Goal: Communication & Community: Ask a question

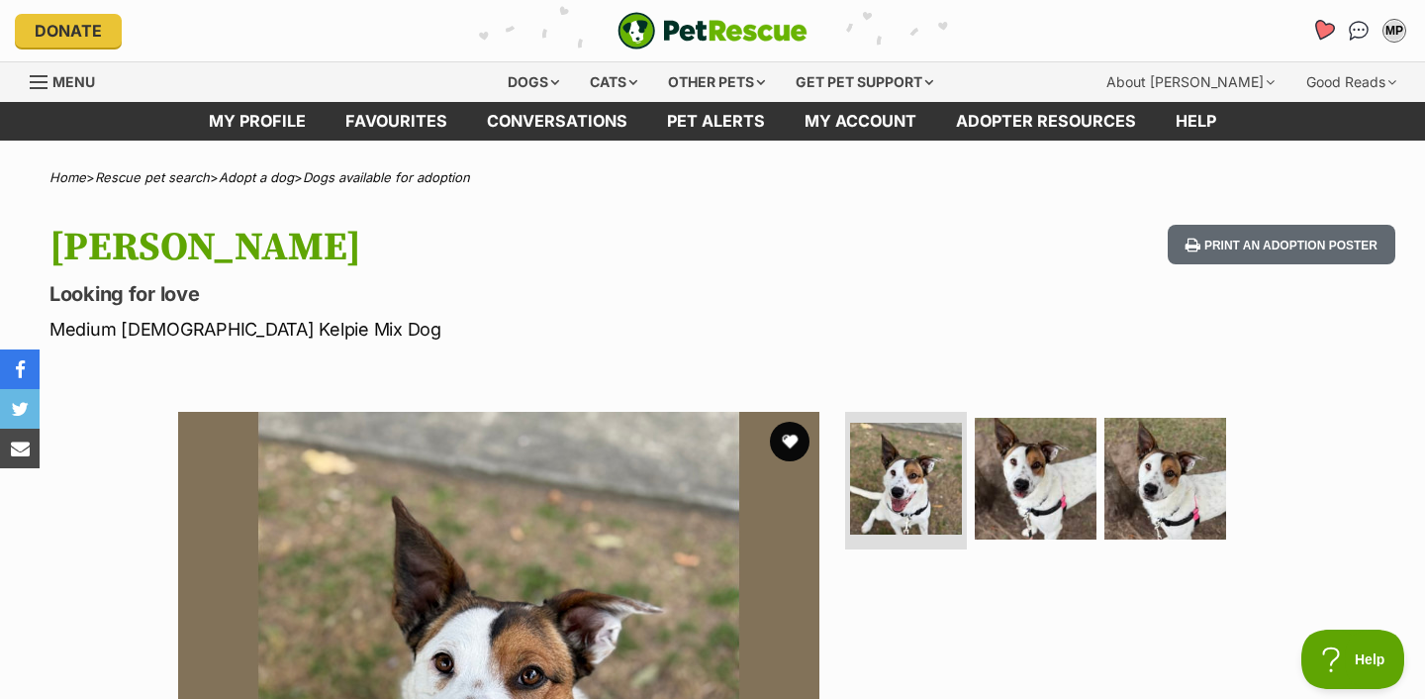
click at [1323, 21] on icon "Favourites" at bounding box center [1323, 31] width 27 height 26
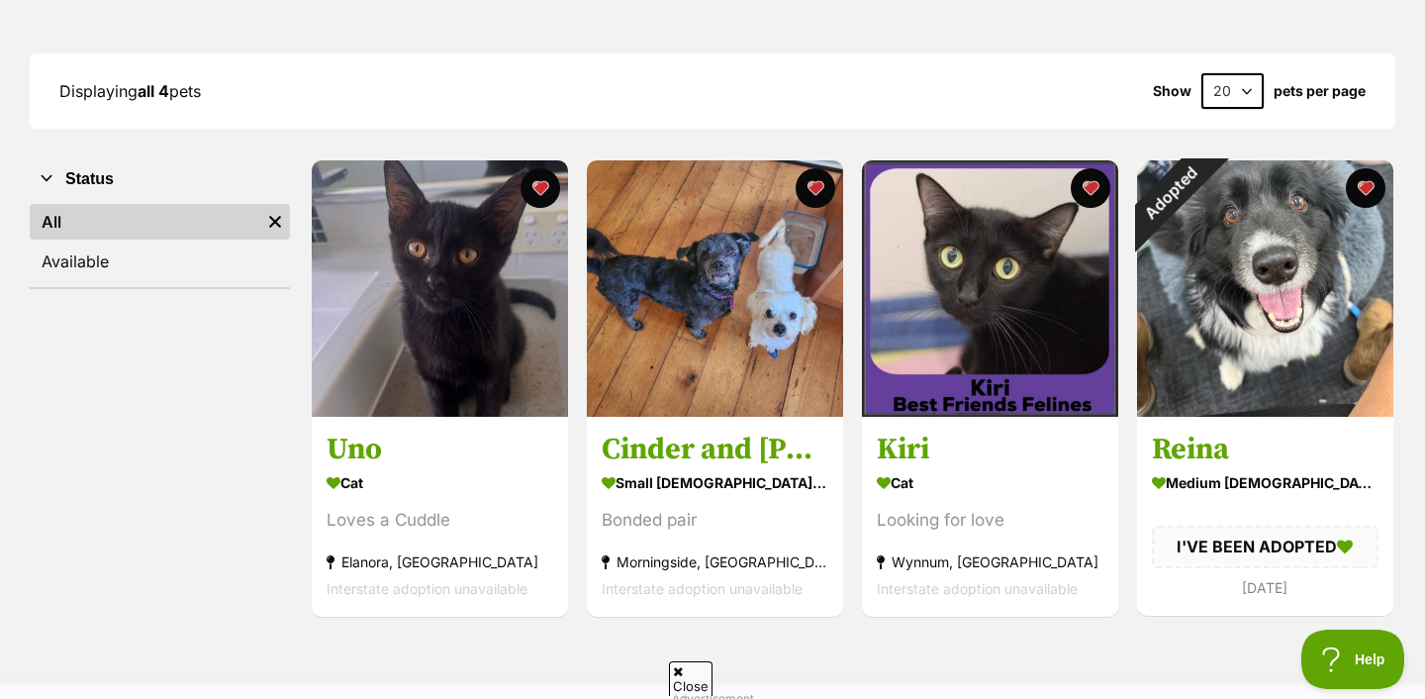
scroll to position [250, 0]
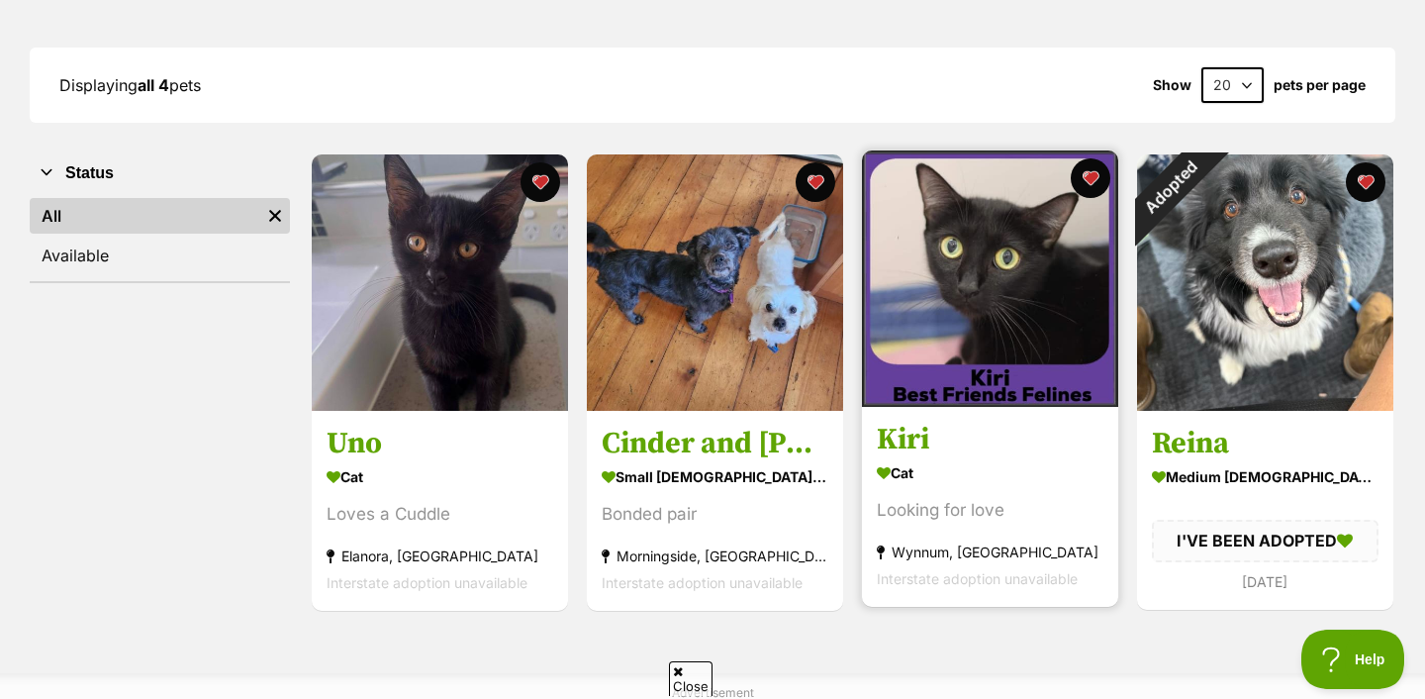
click at [917, 313] on img at bounding box center [990, 278] width 256 height 256
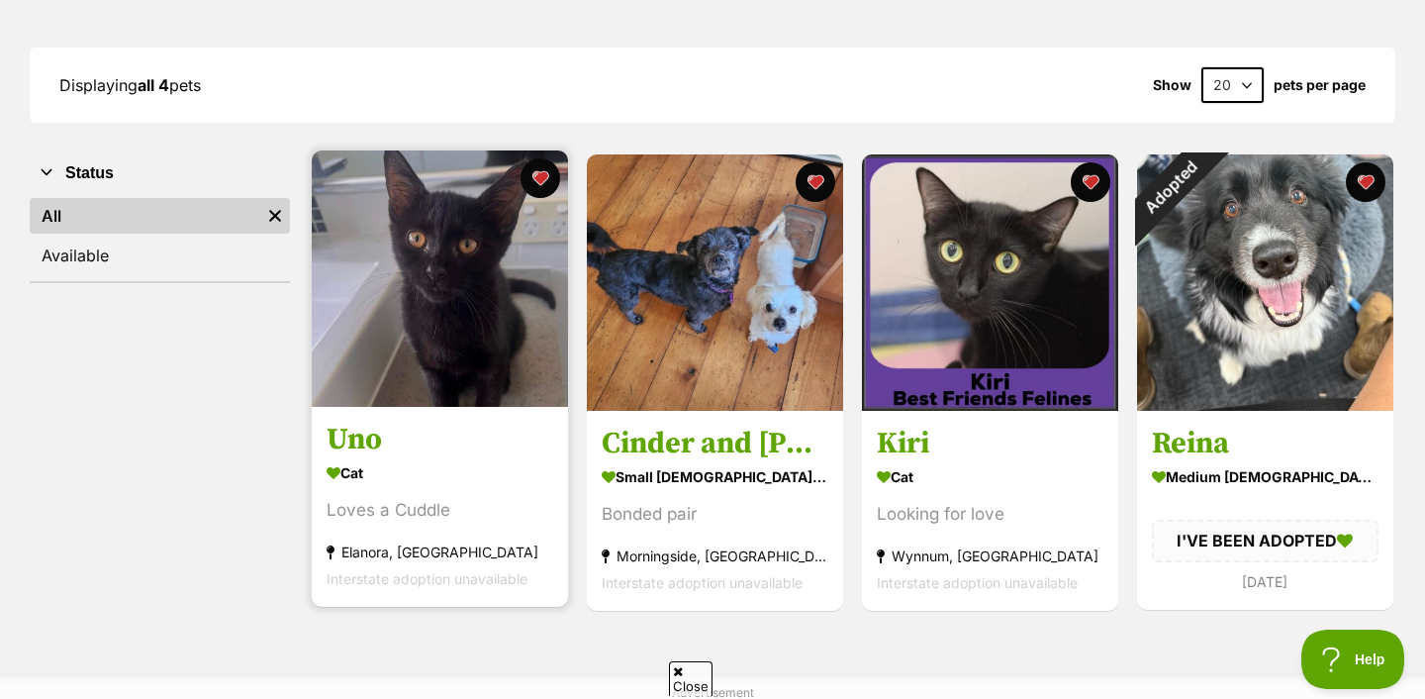
click at [467, 370] on img at bounding box center [440, 278] width 256 height 256
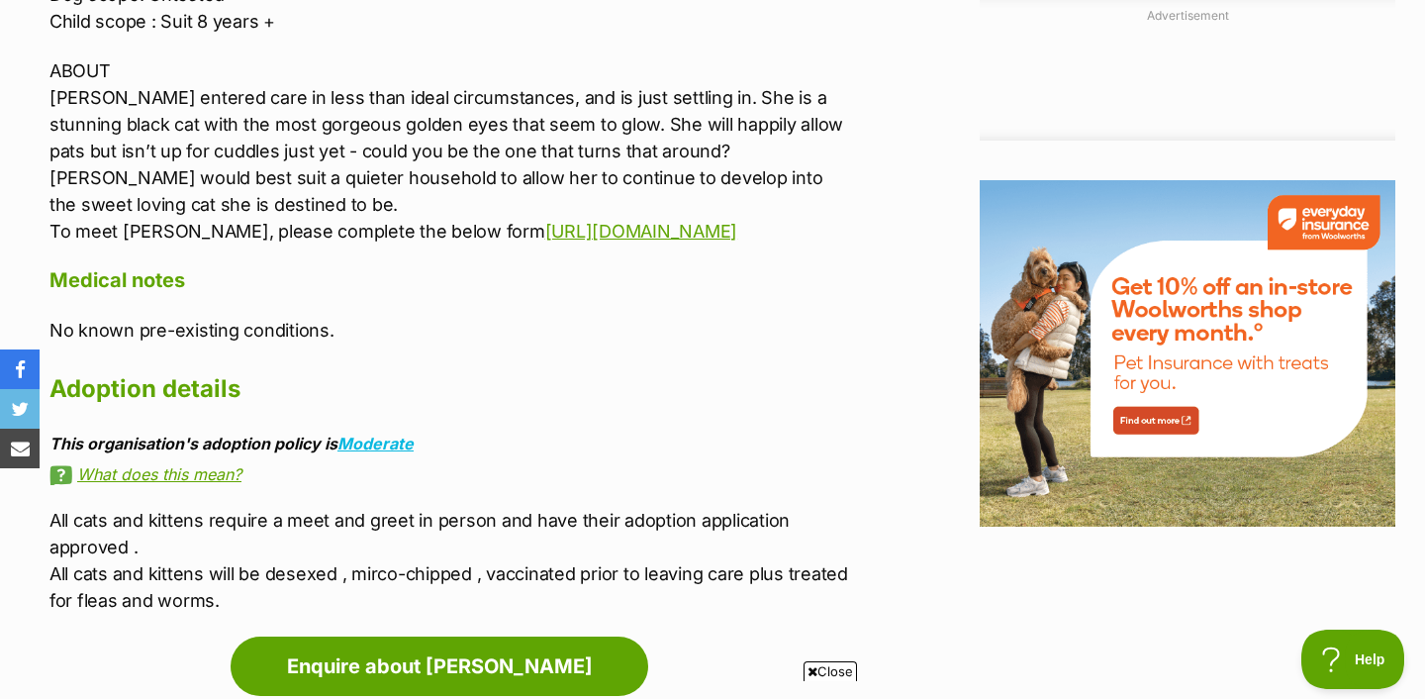
scroll to position [2092, 0]
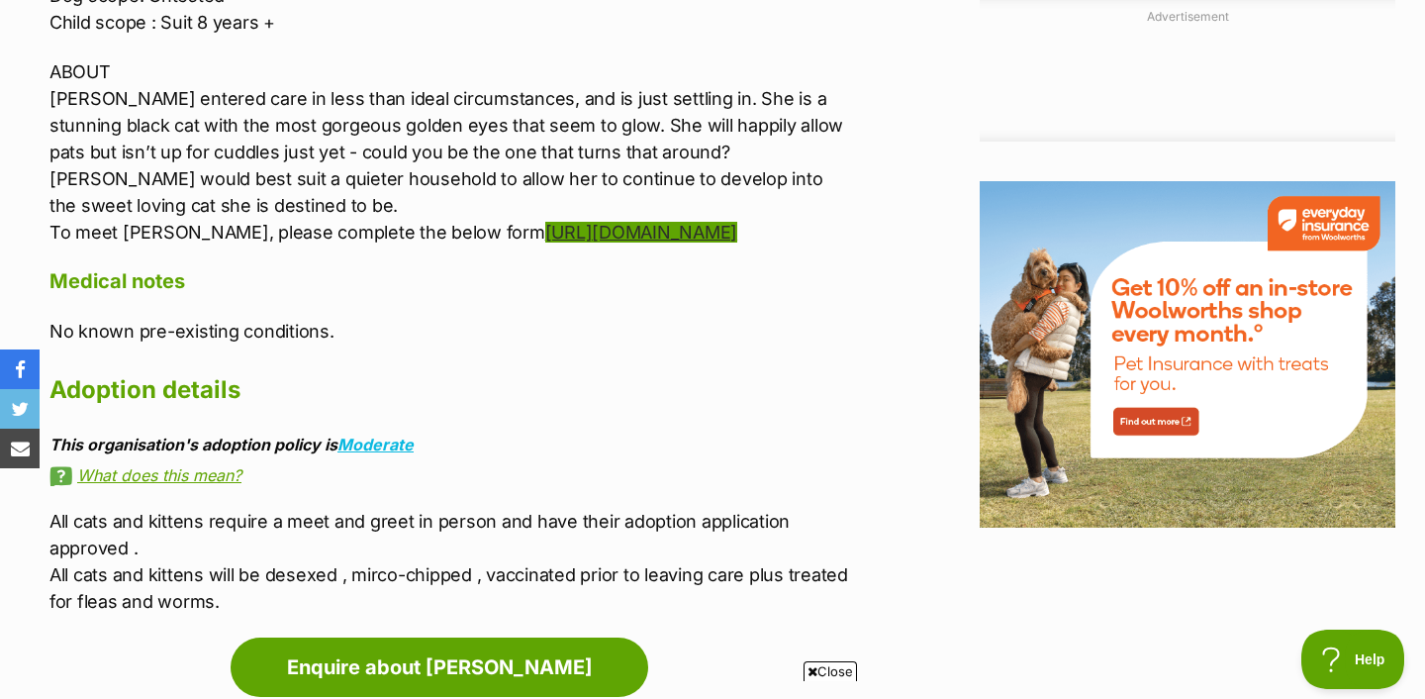
click at [545, 242] on link "http://www.bestfriendsfelines.com/forms/meetngreet-form/" at bounding box center [641, 232] width 192 height 21
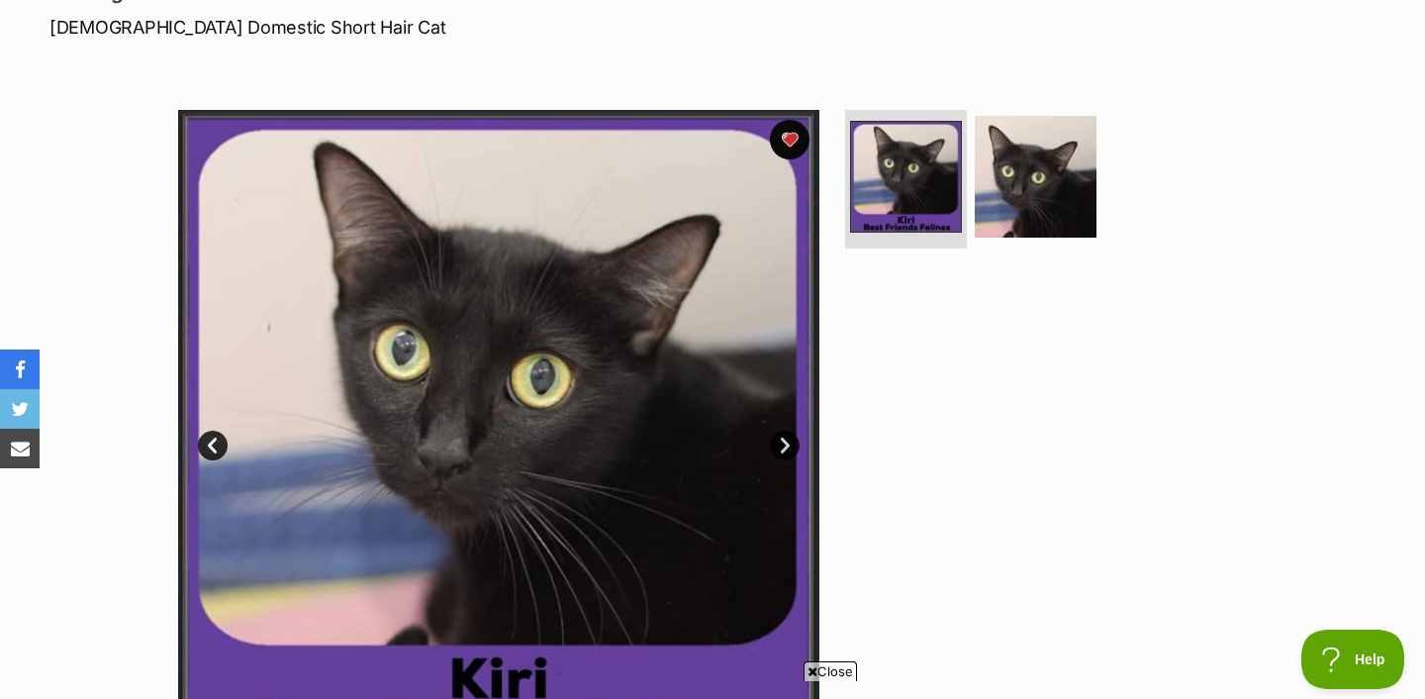
scroll to position [146, 0]
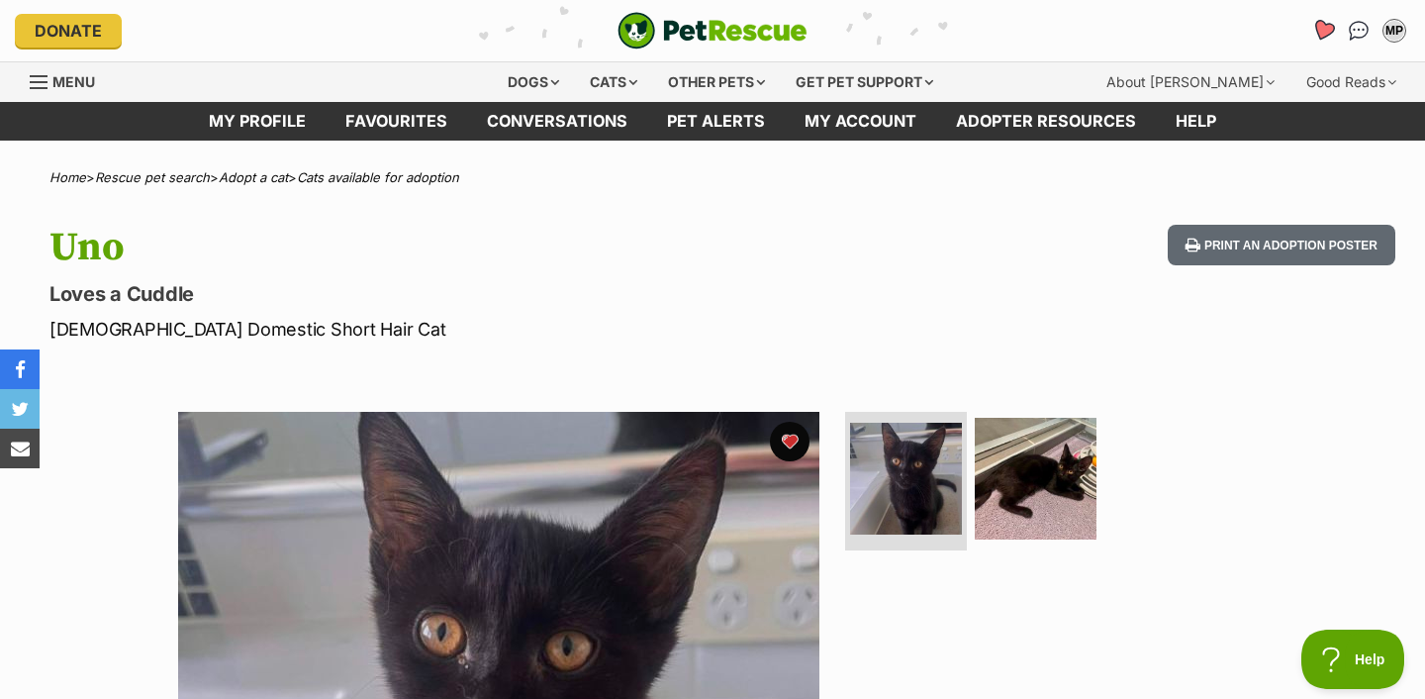
click at [1318, 24] on icon "Favourites" at bounding box center [1323, 30] width 24 height 23
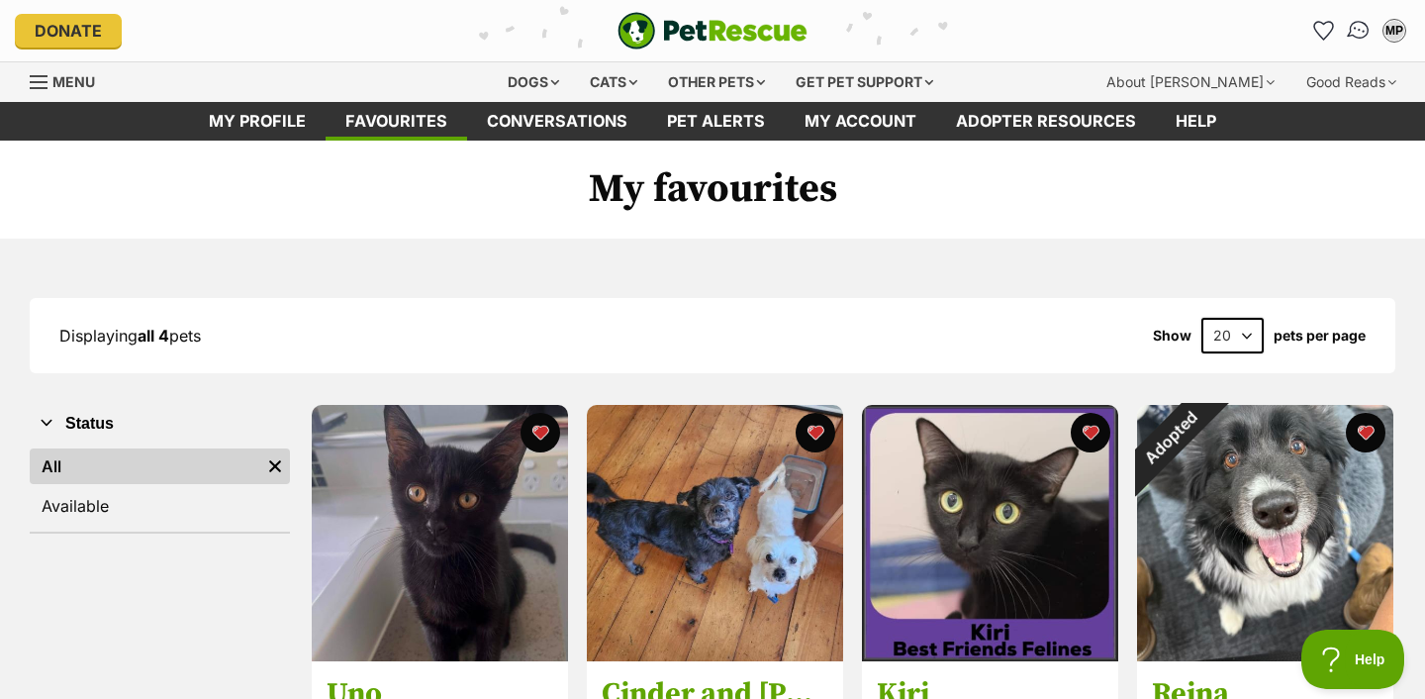
click at [1352, 30] on img "Conversations" at bounding box center [1359, 31] width 27 height 26
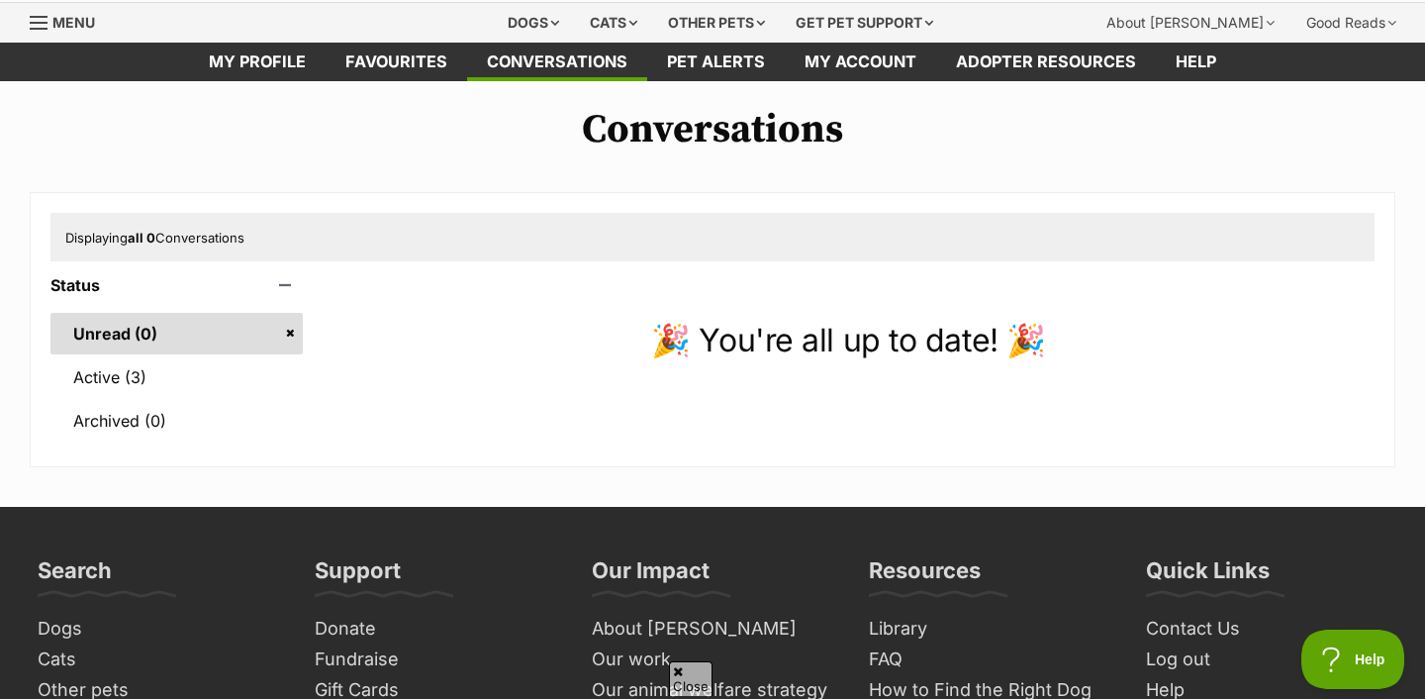
scroll to position [50, 0]
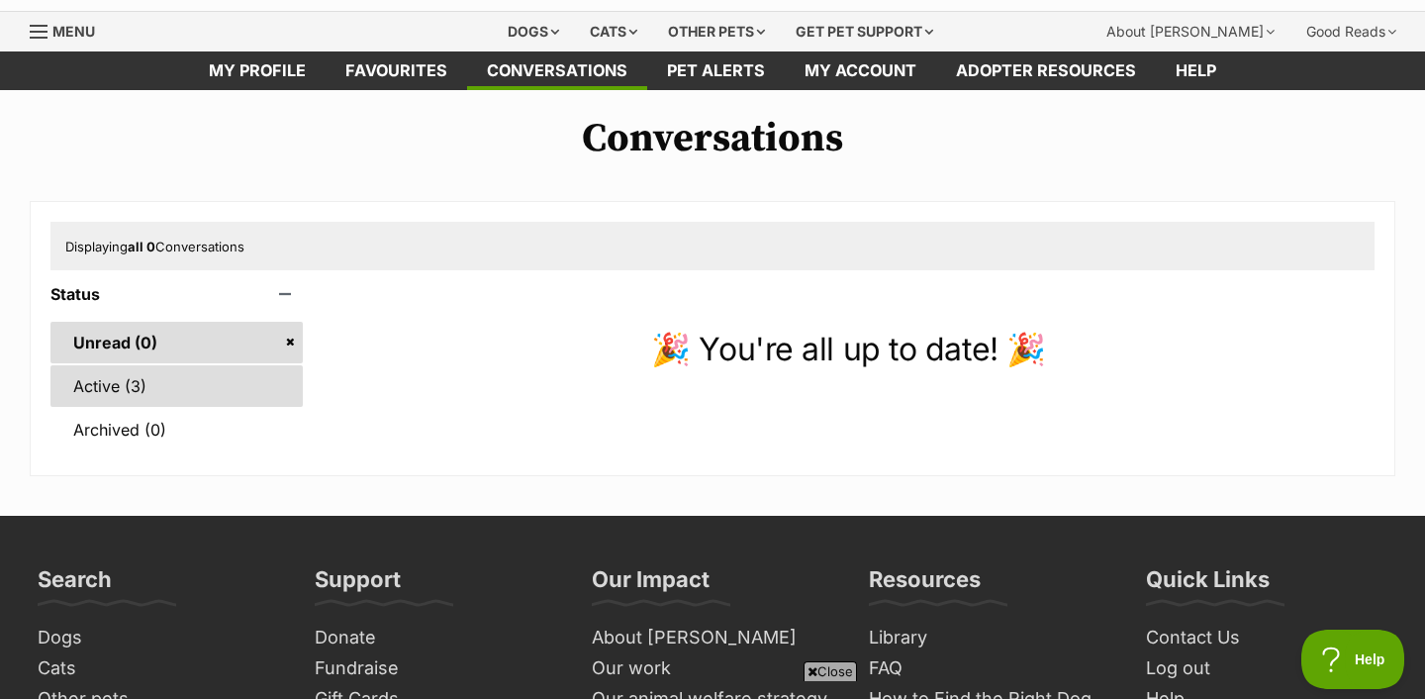
click at [195, 379] on link "Active (3)" at bounding box center [176, 386] width 252 height 42
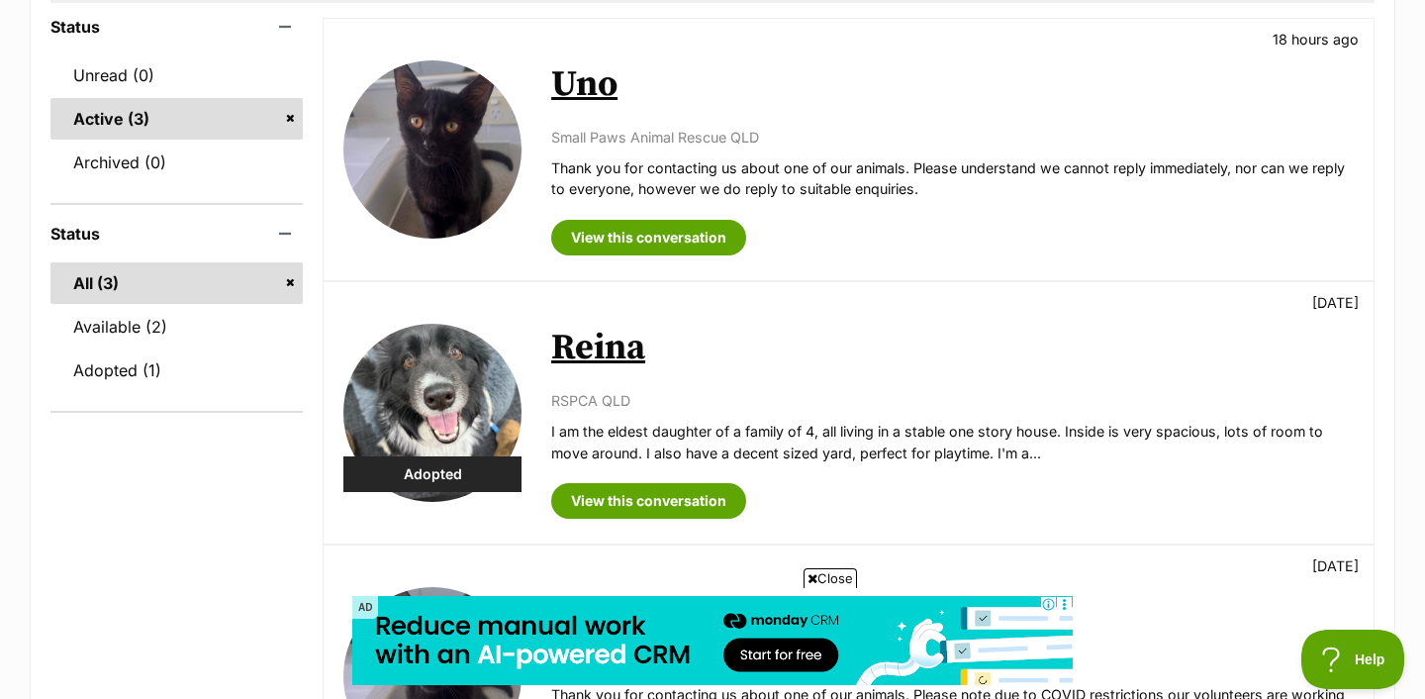
scroll to position [319, 0]
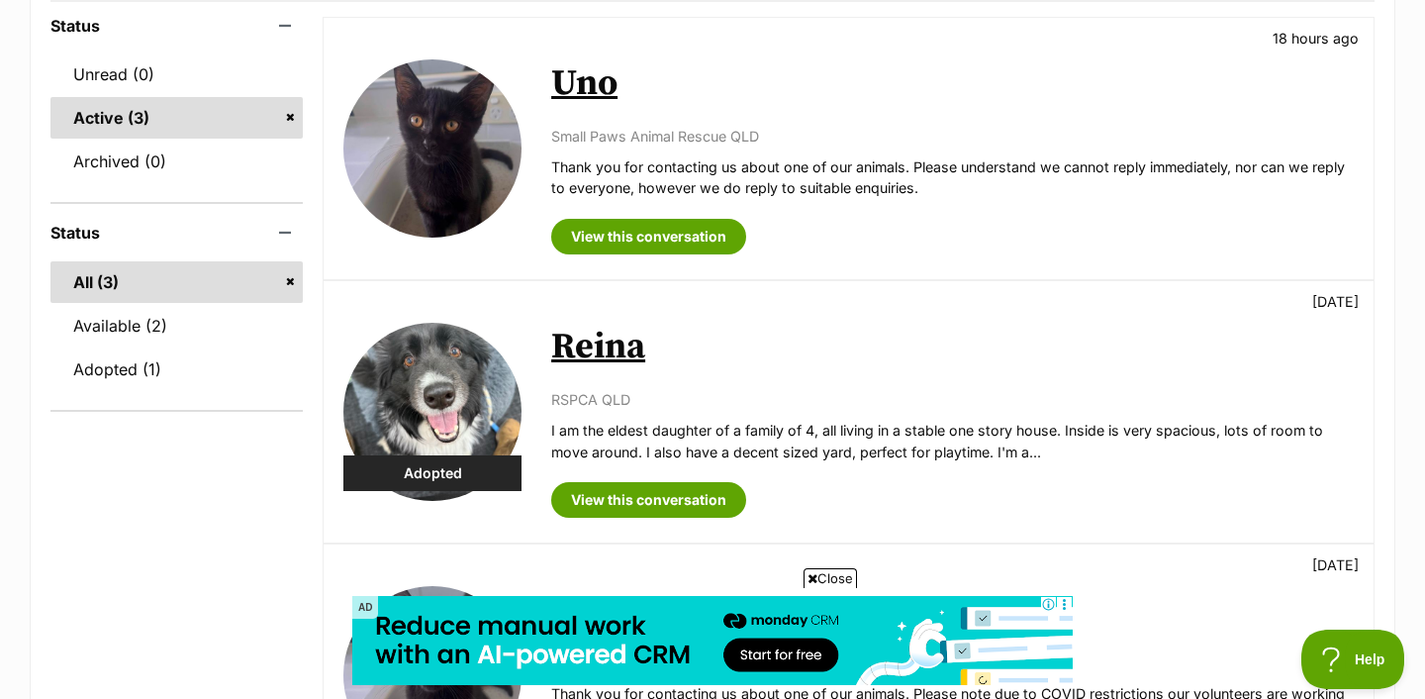
click at [414, 160] on img at bounding box center [432, 148] width 178 height 178
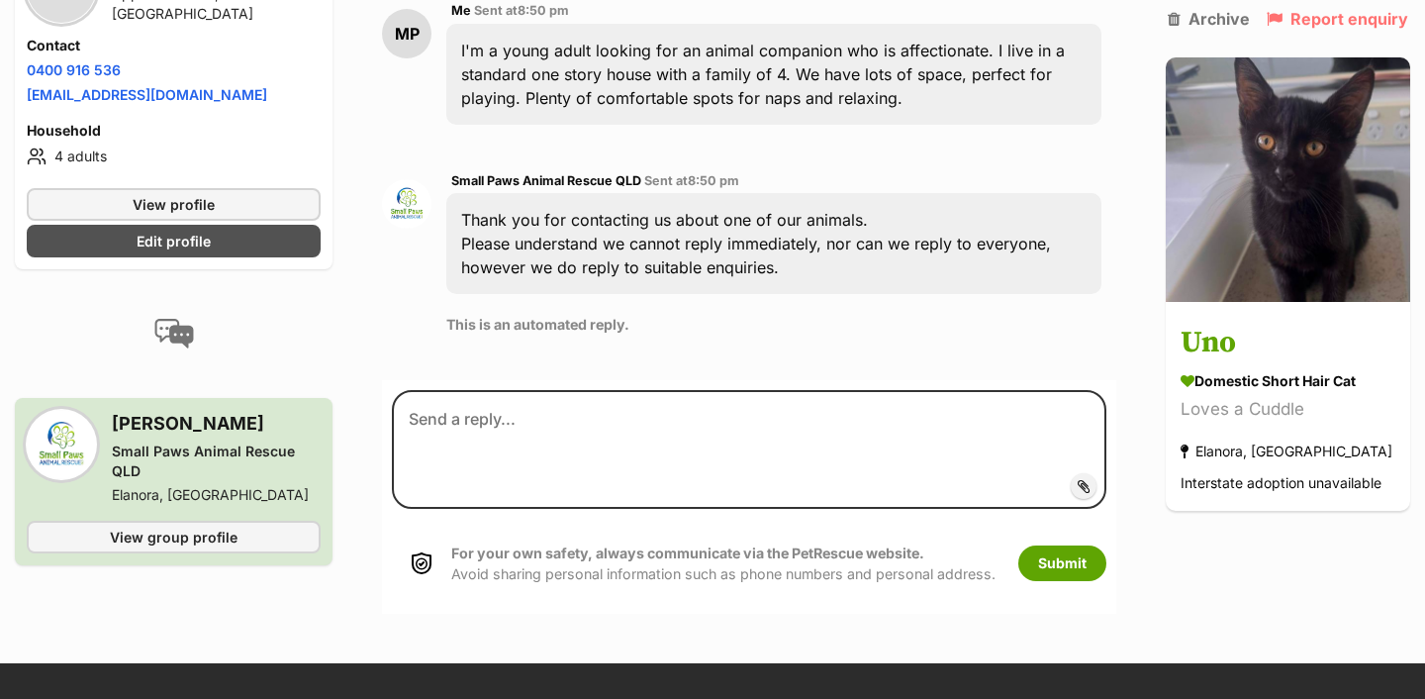
scroll to position [527, 0]
